Goal: Task Accomplishment & Management: Use online tool/utility

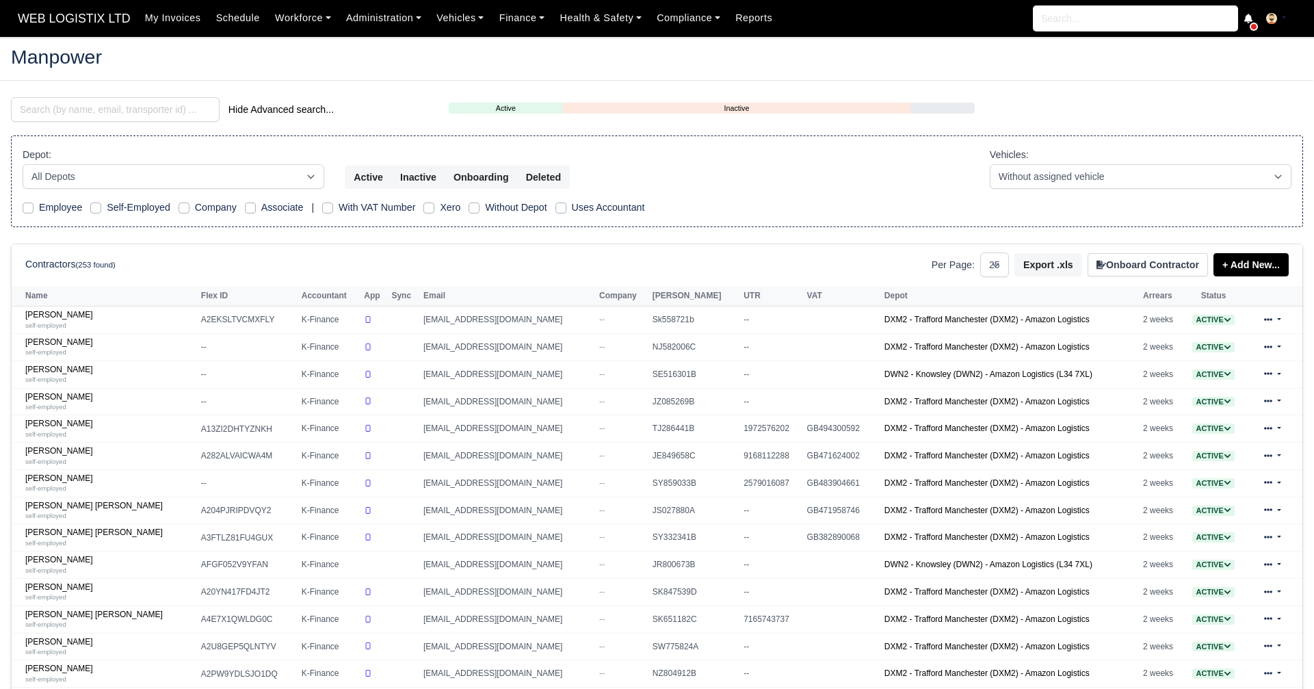
select select "25"
click at [515, 12] on link "Finance" at bounding box center [522, 18] width 61 height 27
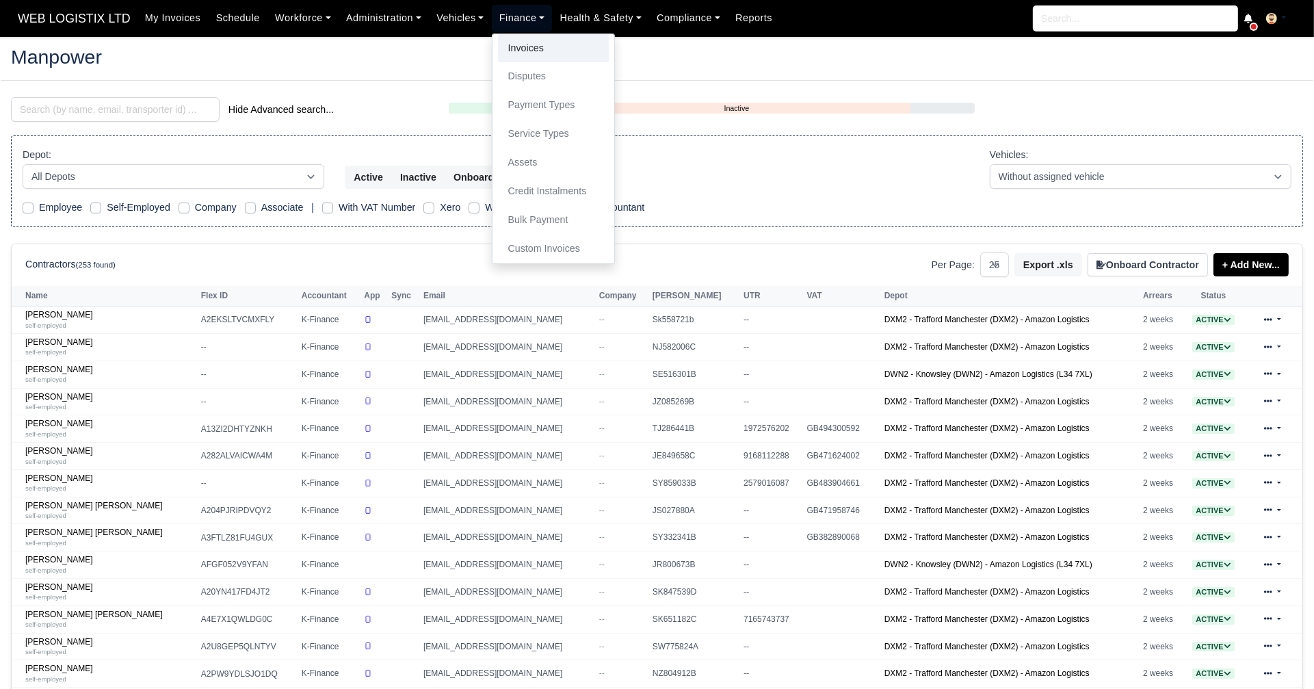
click at [508, 37] on link "Invoices" at bounding box center [553, 48] width 111 height 29
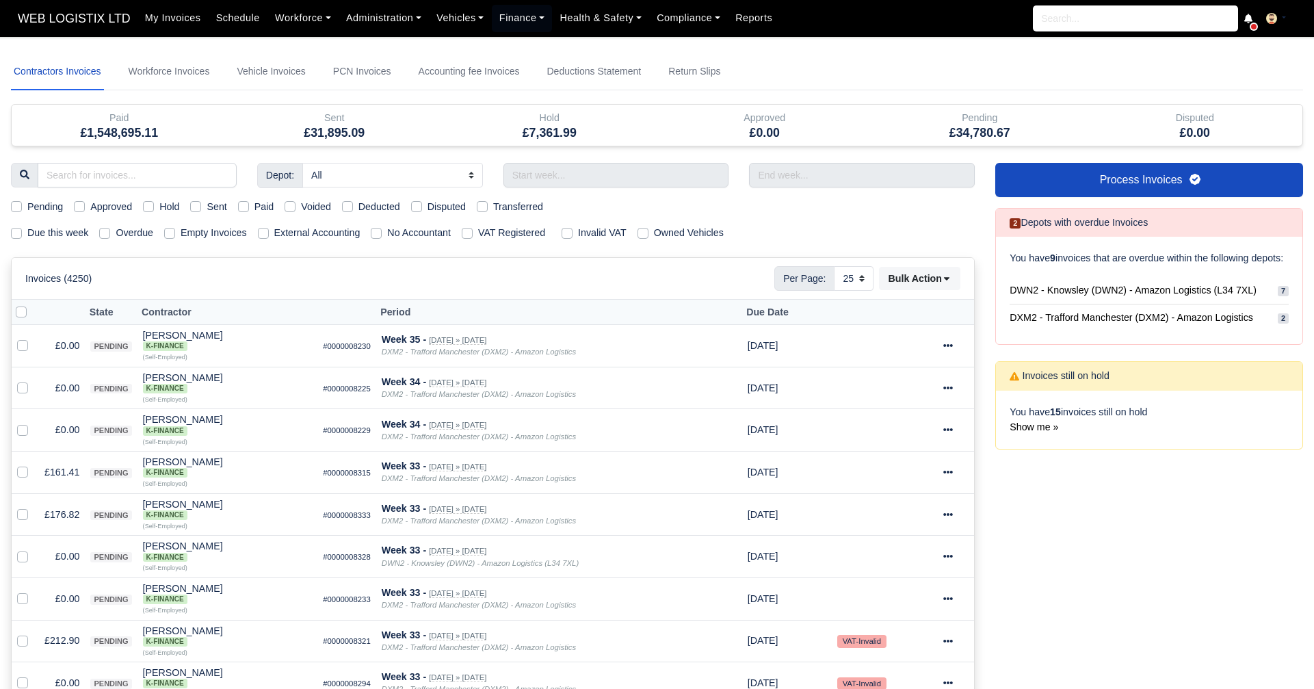
select select "25"
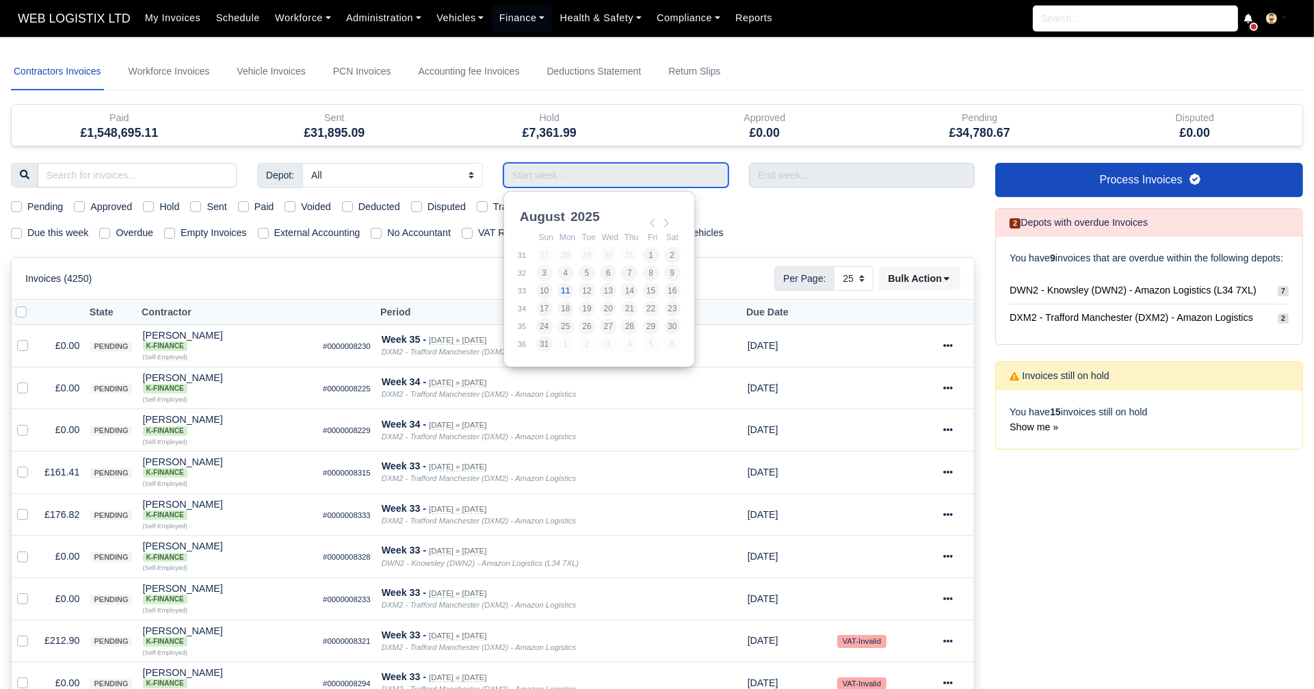
click at [530, 176] on input "Use the arrow keys to pick a date" at bounding box center [616, 175] width 226 height 25
type input "[DATE] - [DATE]"
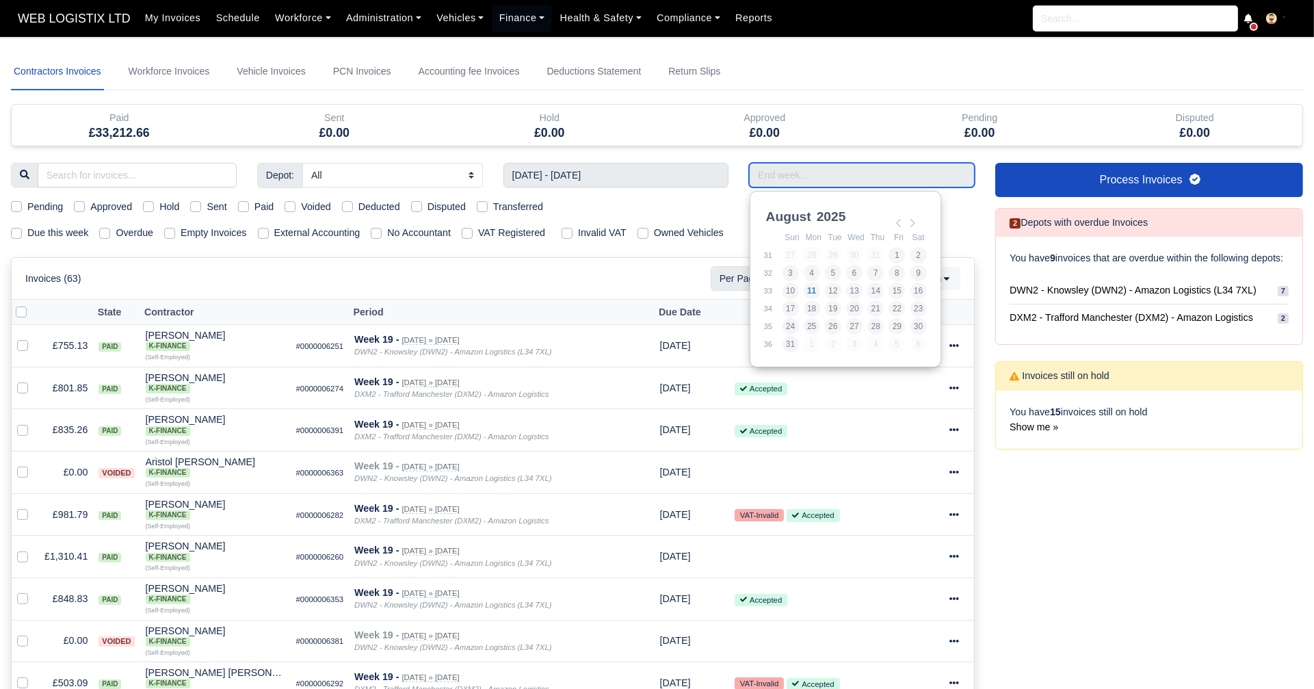
click at [778, 176] on input "Use the arrow keys to pick a date" at bounding box center [862, 175] width 226 height 25
type input "[DATE] - [DATE]"
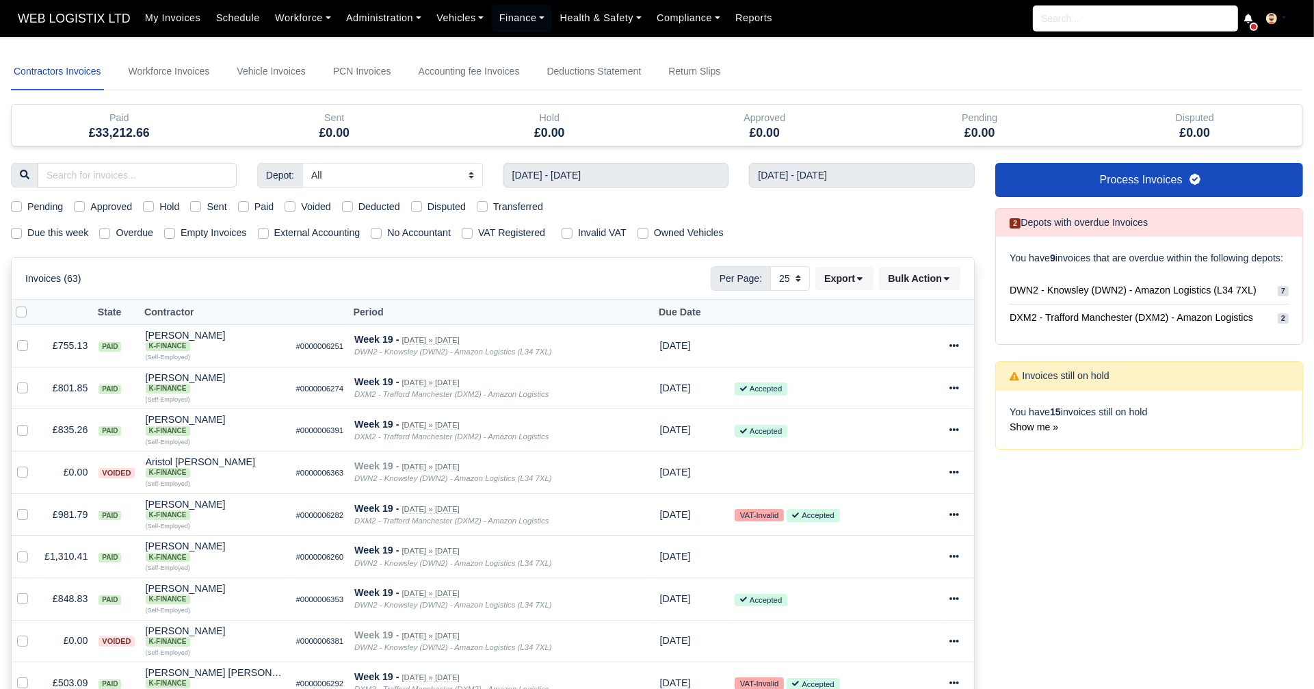
click at [254, 208] on label "Paid" at bounding box center [264, 207] width 20 height 16
click at [243, 208] on input "Paid" at bounding box center [243, 204] width 11 height 11
checkbox input "true"
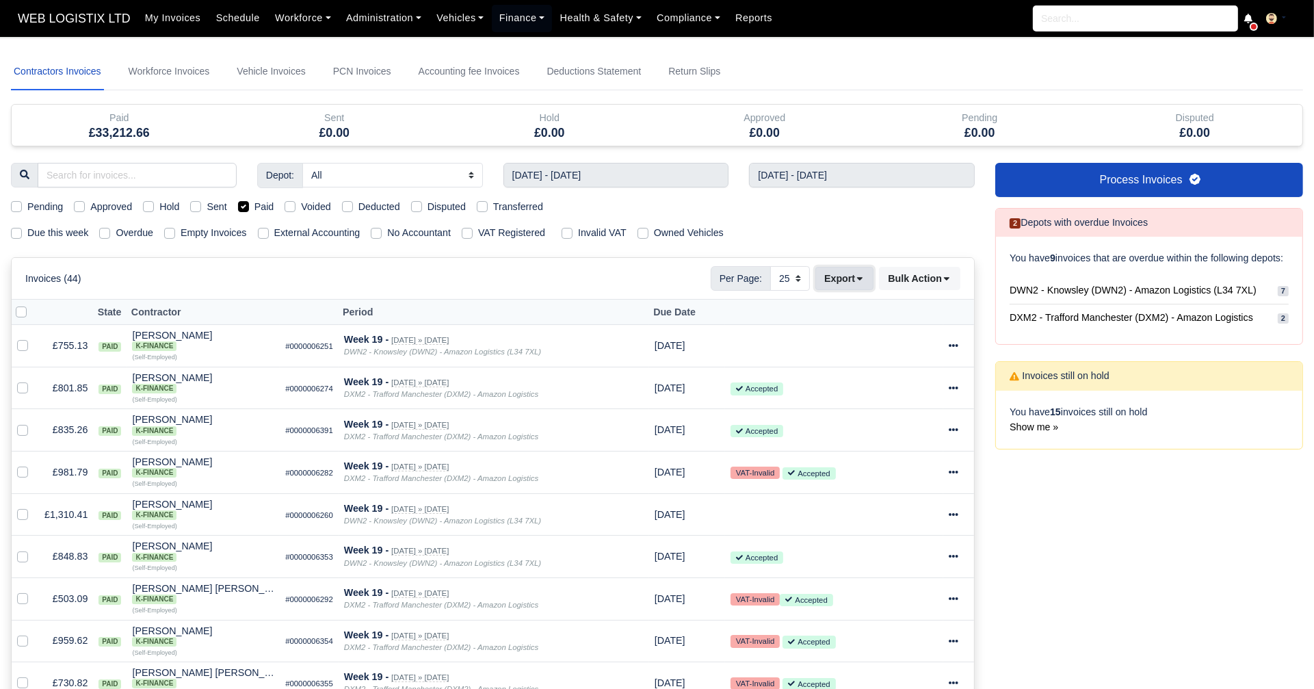
click at [851, 278] on button "Export" at bounding box center [844, 278] width 58 height 23
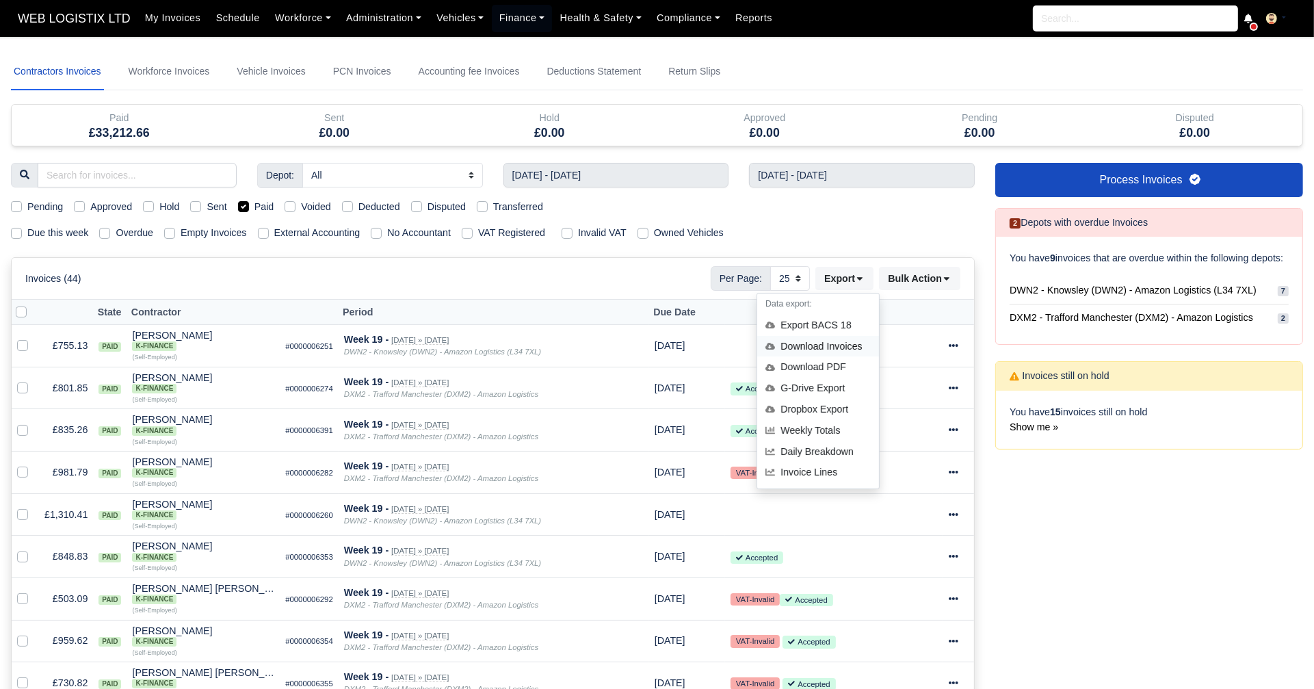
click at [814, 340] on div "Download Invoices" at bounding box center [818, 346] width 122 height 21
